Goal: Entertainment & Leisure: Consume media (video, audio)

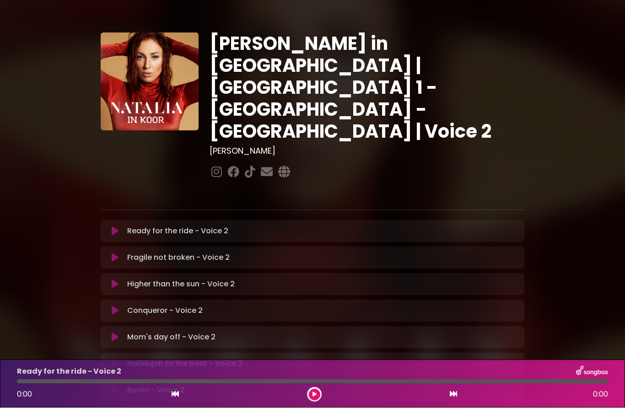
click at [114, 227] on icon at bounding box center [115, 231] width 7 height 9
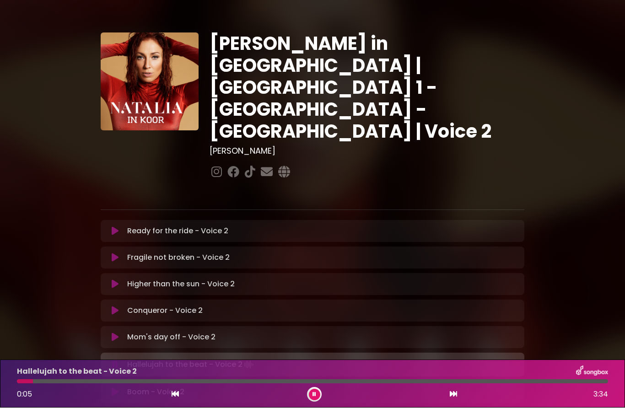
click at [108, 360] on button at bounding box center [114, 364] width 17 height 9
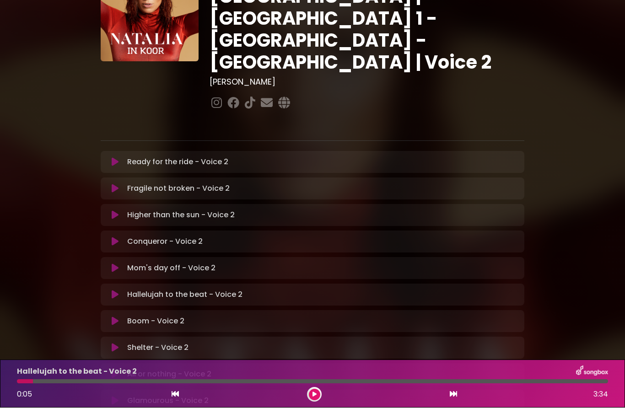
scroll to position [68, 0]
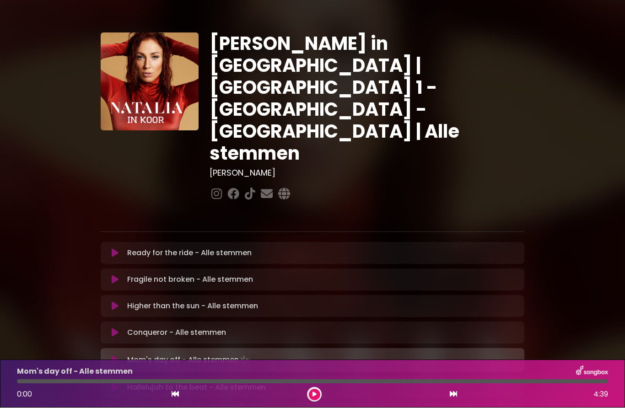
click at [320, 394] on button at bounding box center [314, 394] width 11 height 11
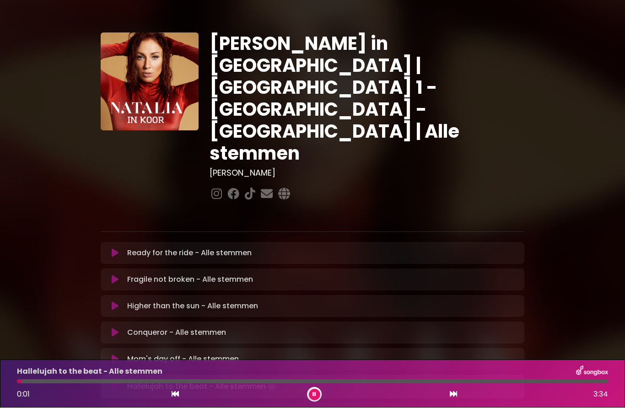
click at [111, 302] on button at bounding box center [114, 306] width 17 height 9
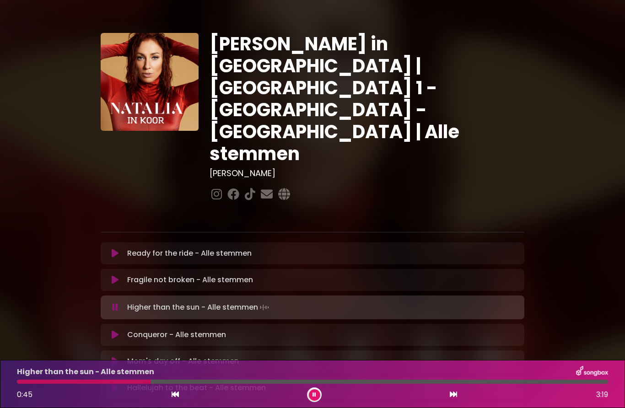
scroll to position [17, 0]
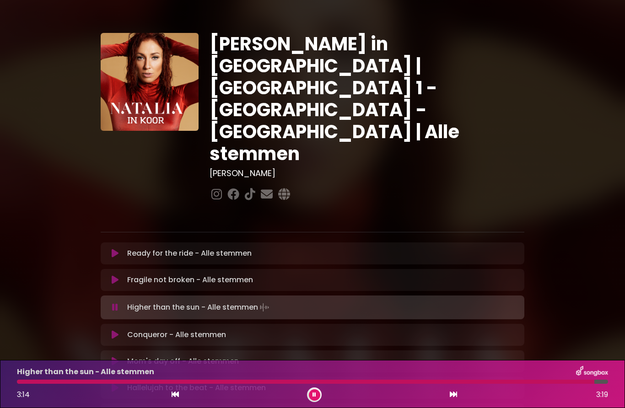
click at [117, 330] on icon at bounding box center [115, 334] width 7 height 9
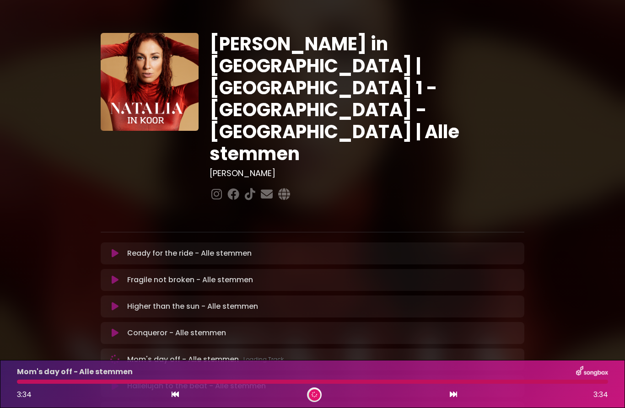
click at [120, 302] on button at bounding box center [114, 306] width 17 height 9
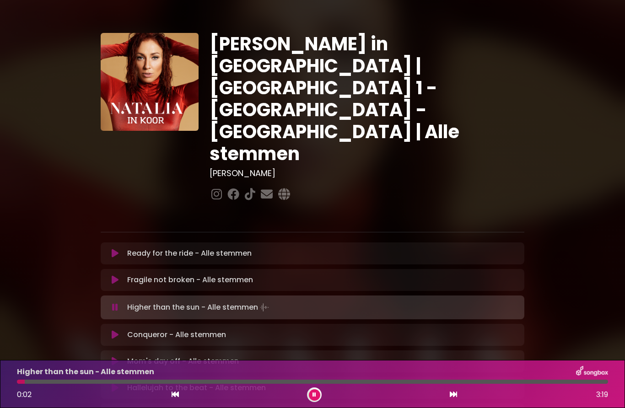
click at [114, 275] on icon at bounding box center [115, 279] width 7 height 9
click at [112, 249] on icon at bounding box center [115, 253] width 7 height 9
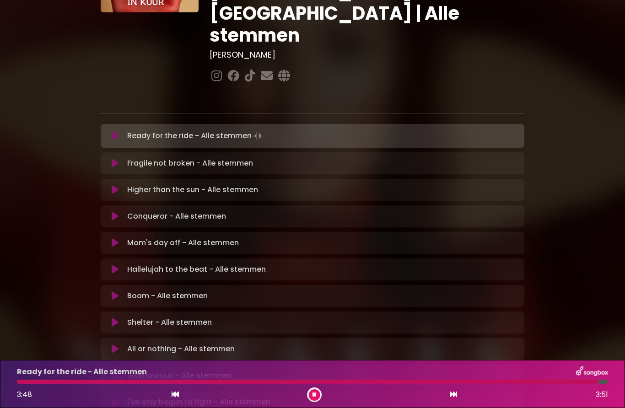
scroll to position [117, 0]
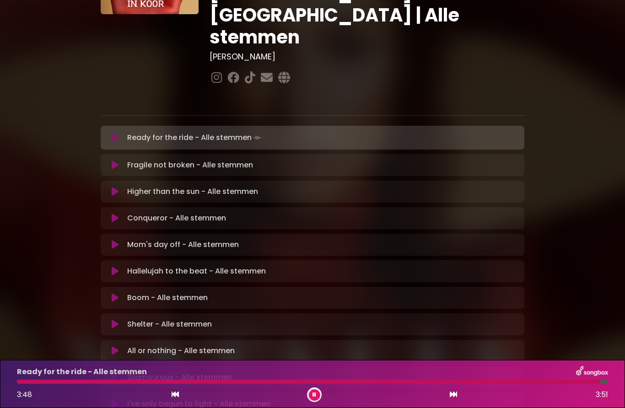
click at [312, 399] on button at bounding box center [314, 394] width 11 height 11
